Goal: Information Seeking & Learning: Learn about a topic

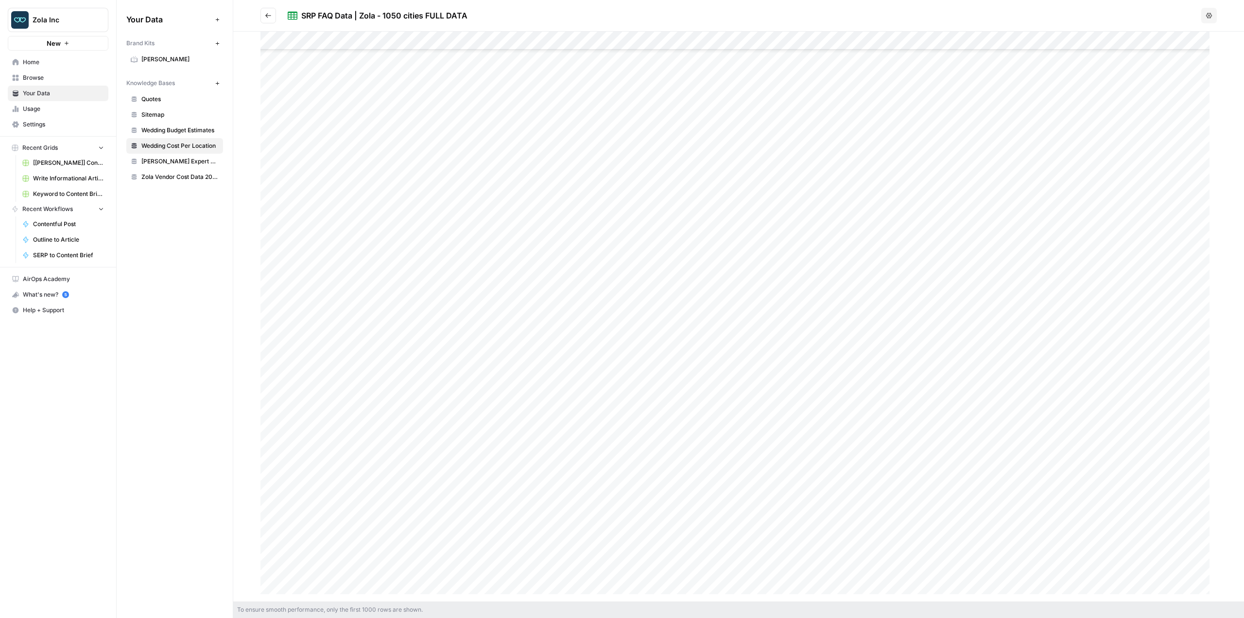
scroll to position [2527, 0]
drag, startPoint x: 365, startPoint y: 502, endPoint x: 556, endPoint y: 523, distance: 192.1
click at [556, 523] on div at bounding box center [739, 317] width 957 height 570
drag, startPoint x: 545, startPoint y: 523, endPoint x: 1198, endPoint y: 523, distance: 652.7
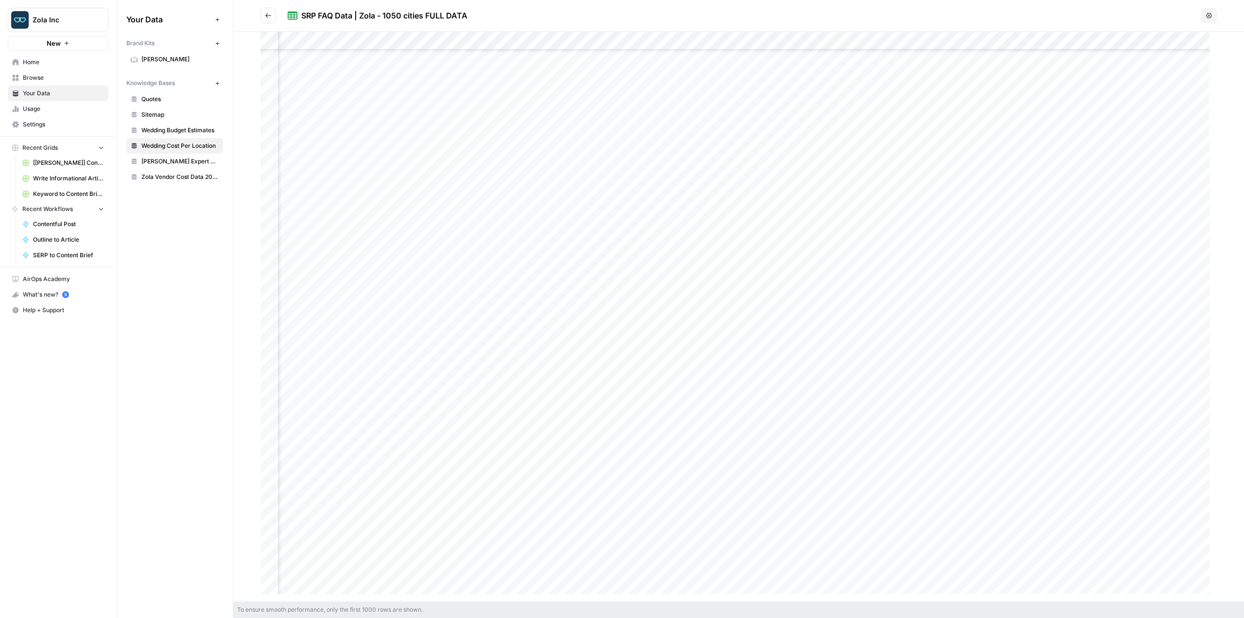
click at [1198, 523] on div at bounding box center [739, 317] width 957 height 570
click at [996, 522] on div at bounding box center [739, 317] width 957 height 570
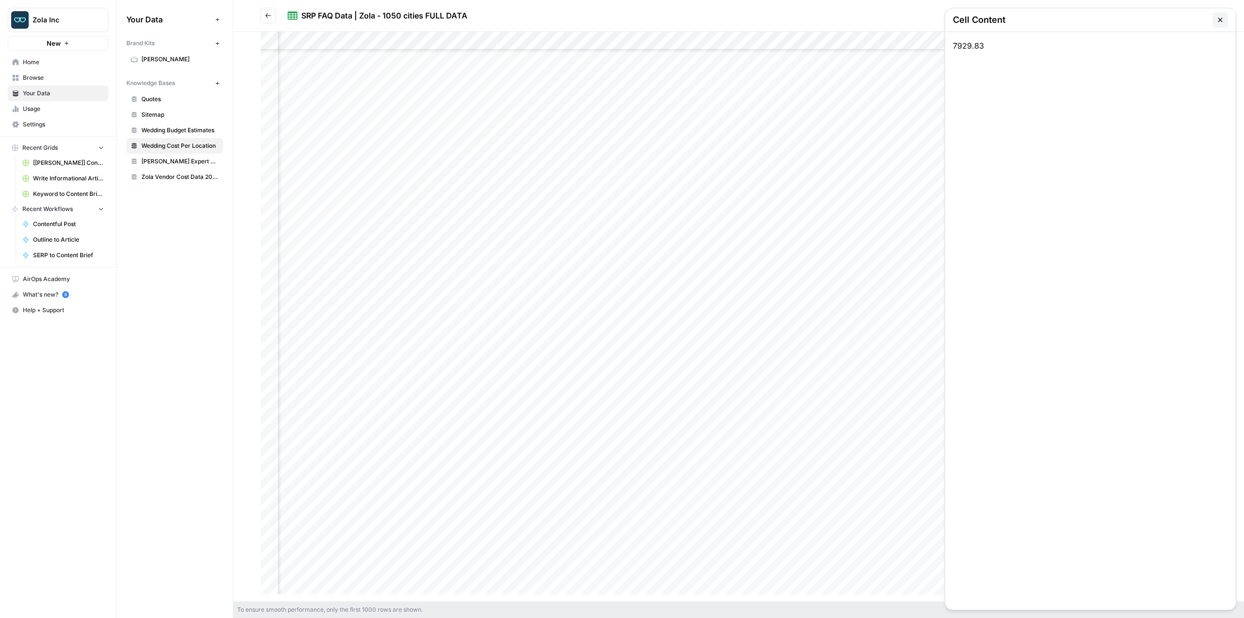
drag, startPoint x: 1218, startPoint y: 18, endPoint x: 1181, endPoint y: 47, distance: 47.4
click at [1218, 18] on icon "button" at bounding box center [1221, 20] width 8 height 8
click at [306, 161] on div at bounding box center [739, 317] width 957 height 570
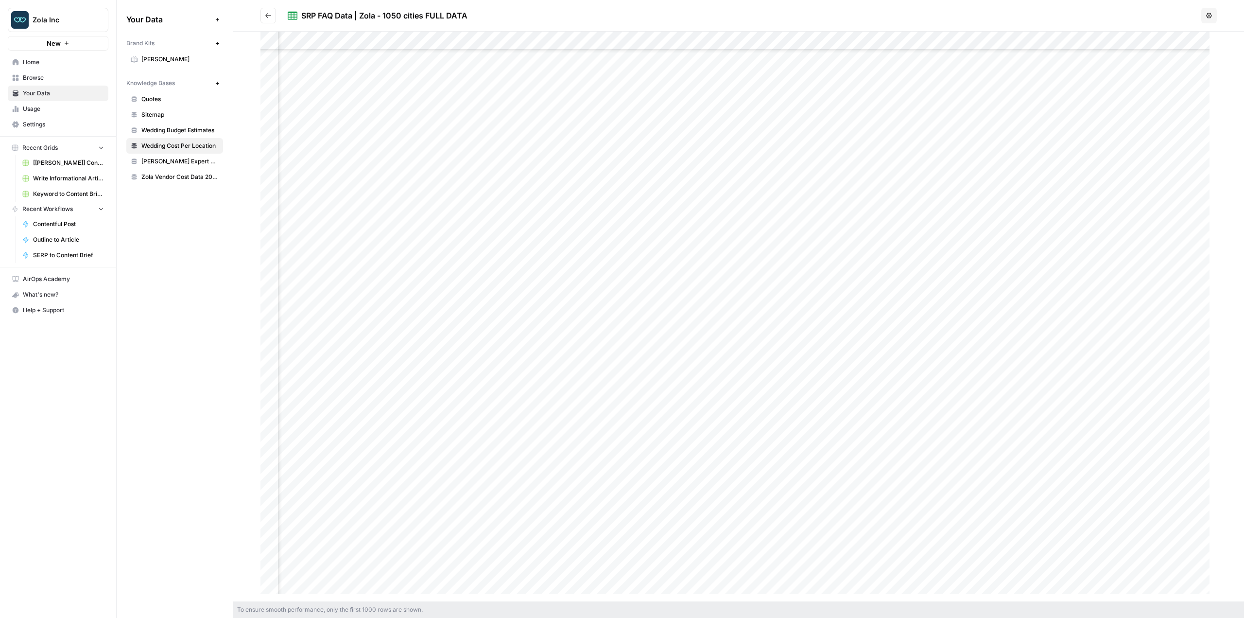
drag, startPoint x: 316, startPoint y: 165, endPoint x: 1165, endPoint y: 170, distance: 849.6
click at [1167, 169] on div at bounding box center [739, 317] width 957 height 570
drag, startPoint x: 326, startPoint y: 477, endPoint x: 944, endPoint y: 474, distance: 617.7
click at [944, 474] on div at bounding box center [739, 317] width 957 height 570
